Goal: Information Seeking & Learning: Learn about a topic

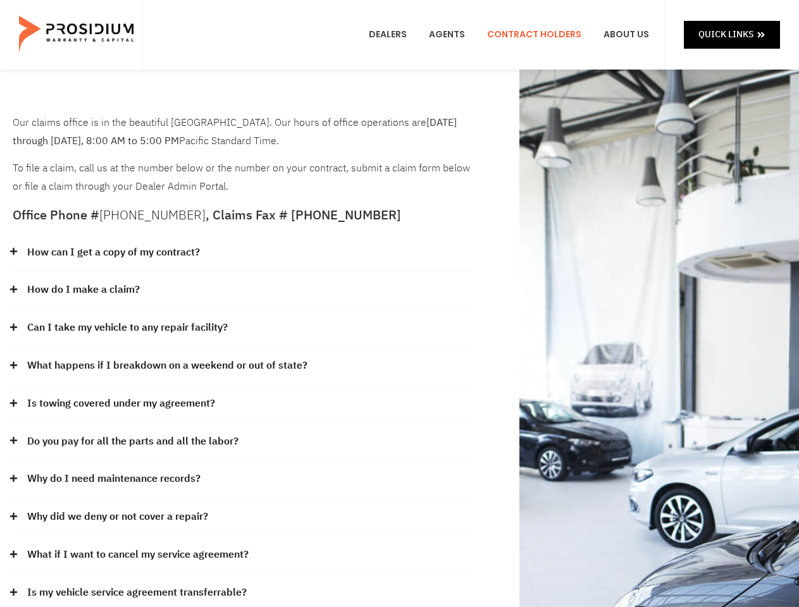
click at [399, 304] on div "How do I make a claim?" at bounding box center [242, 290] width 459 height 38
click at [242, 253] on div "How can I get a copy of my contract?" at bounding box center [242, 253] width 459 height 38
click at [113, 252] on link "How can I get a copy of my contract?" at bounding box center [113, 253] width 173 height 18
click at [242, 290] on div "How do I make a claim?" at bounding box center [242, 290] width 459 height 38
click at [83, 290] on link "How do I make a claim?" at bounding box center [83, 290] width 113 height 18
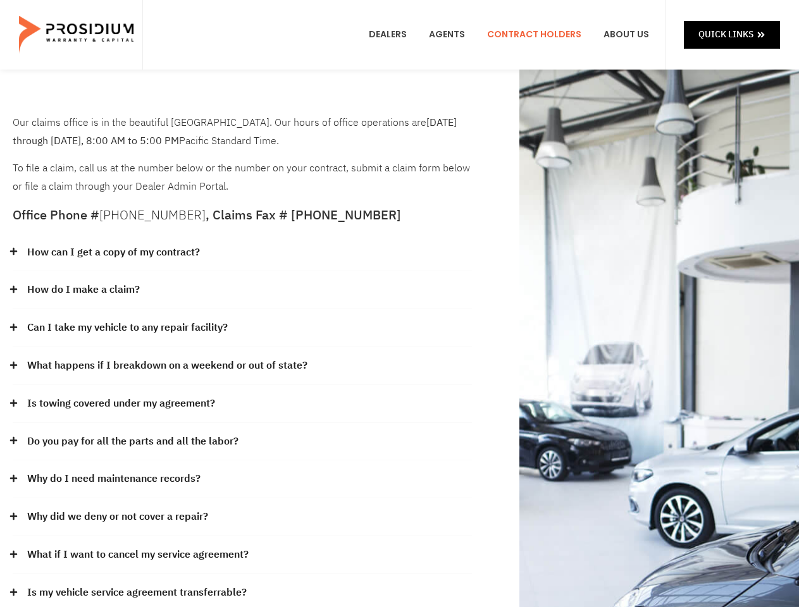
click at [242, 328] on div "Can I take my vehicle to any repair facility?" at bounding box center [242, 328] width 459 height 38
click at [128, 328] on link "Can I take my vehicle to any repair facility?" at bounding box center [127, 328] width 201 height 18
click at [242, 366] on link "What happens if I breakdown on a weekend or out of state?" at bounding box center [167, 366] width 280 height 18
click at [166, 366] on link "What happens if I breakdown on a weekend or out of state?" at bounding box center [167, 366] width 280 height 18
click at [242, 404] on div "Is towing covered under my agreement?" at bounding box center [242, 404] width 459 height 38
